Goal: Navigation & Orientation: Find specific page/section

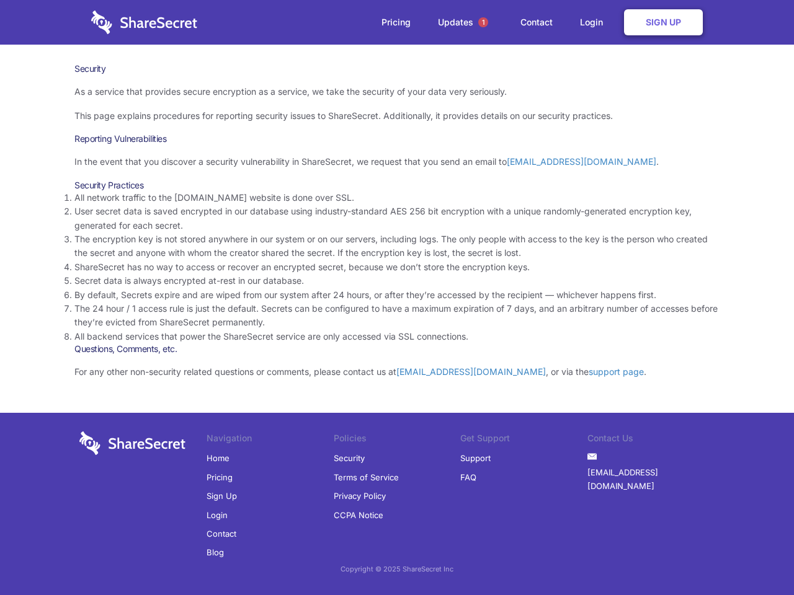
click at [397, 298] on li "By default, Secrets expire and are wiped from our system after 24 hours, or aft…" at bounding box center [396, 295] width 645 height 14
click at [483, 22] on span "1" at bounding box center [483, 22] width 10 height 10
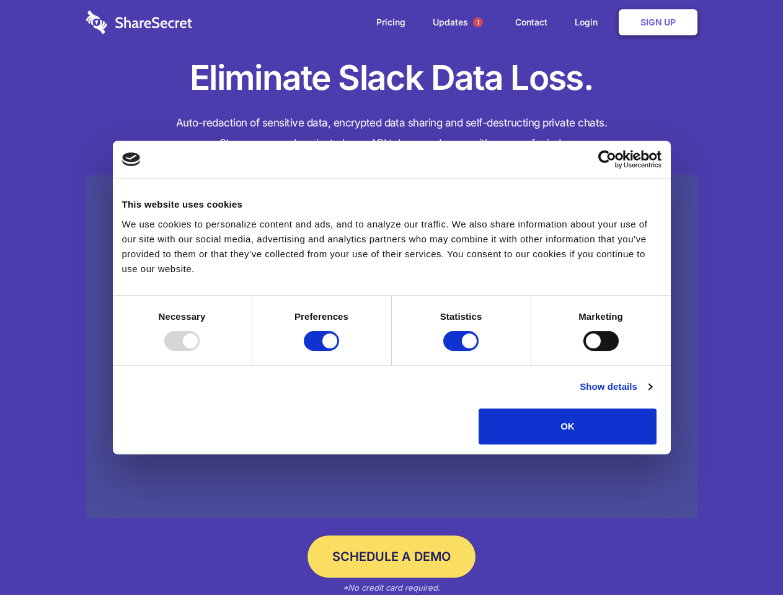
click at [200, 351] on div at bounding box center [181, 341] width 35 height 20
click at [339, 351] on input "Preferences" at bounding box center [321, 341] width 35 height 20
checkbox input "false"
click at [463, 351] on input "Statistics" at bounding box center [460, 341] width 35 height 20
checkbox input "false"
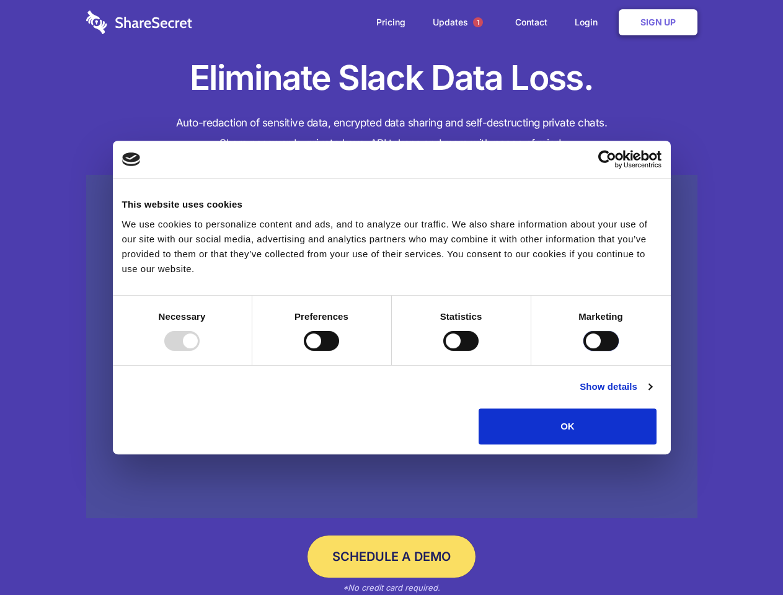
click at [584, 351] on input "Marketing" at bounding box center [601, 341] width 35 height 20
checkbox input "true"
click at [652, 394] on link "Show details" at bounding box center [616, 387] width 72 height 15
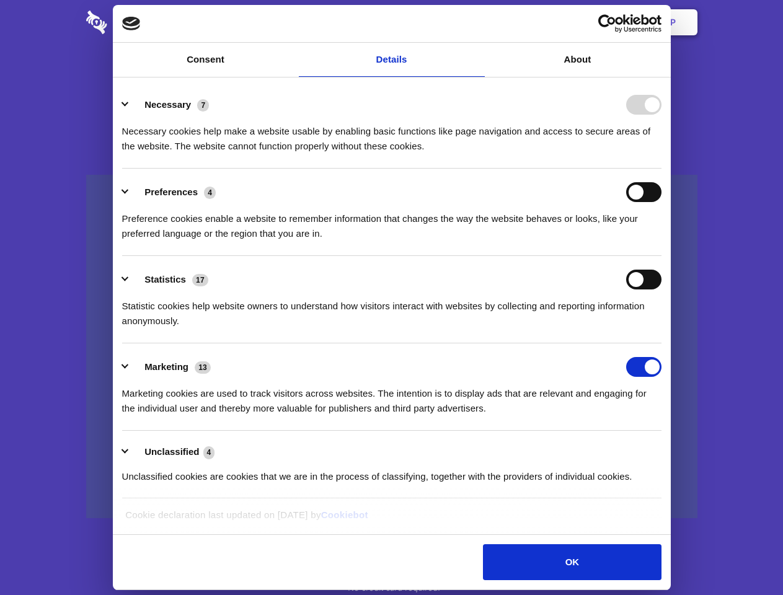
click at [667, 449] on ul "Necessary 7 Necessary cookies help make a website usable by enabling basic func…" at bounding box center [391, 290] width 551 height 418
click at [478, 22] on span "1" at bounding box center [478, 22] width 10 height 10
